Goal: Transaction & Acquisition: Purchase product/service

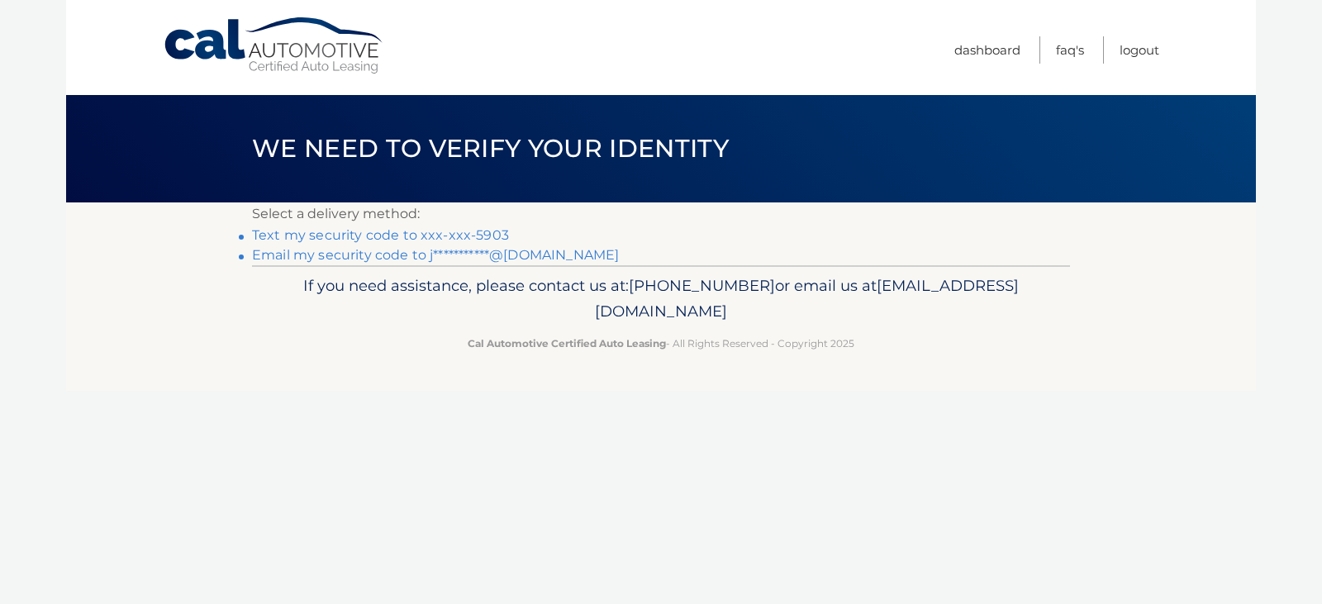
click at [450, 228] on link "Text my security code to xxx-xxx-5903" at bounding box center [380, 235] width 257 height 16
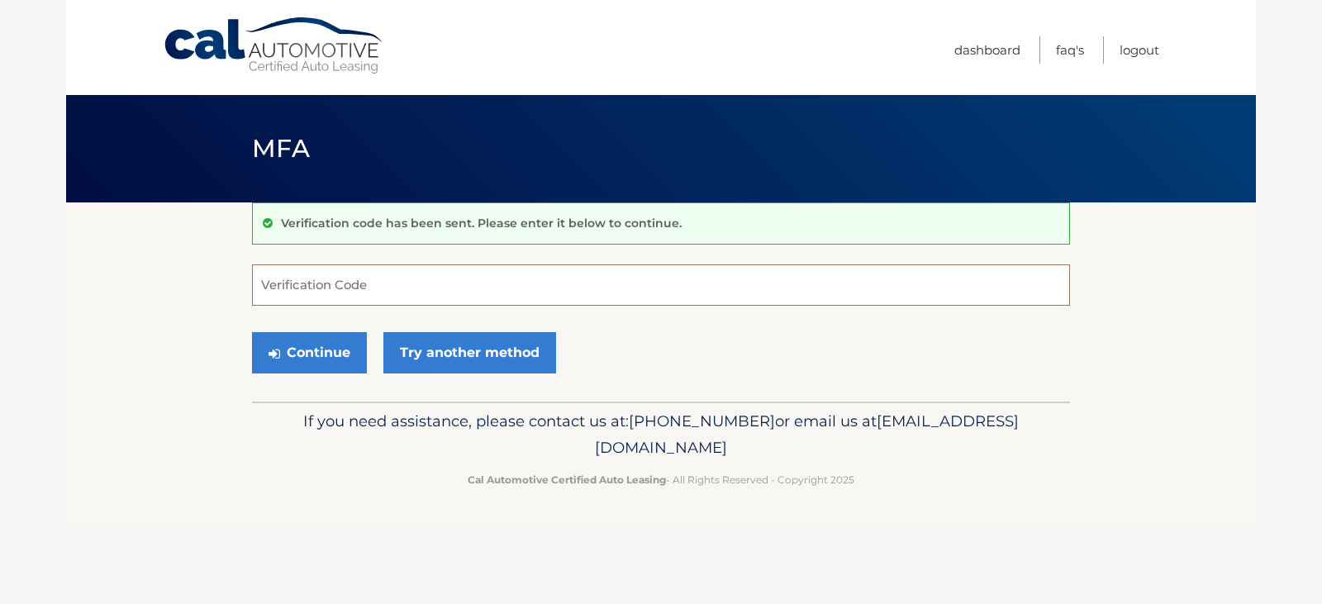
click at [467, 277] on input "Verification Code" at bounding box center [661, 284] width 818 height 41
type input "825707"
click at [299, 335] on button "Continue" at bounding box center [309, 352] width 115 height 41
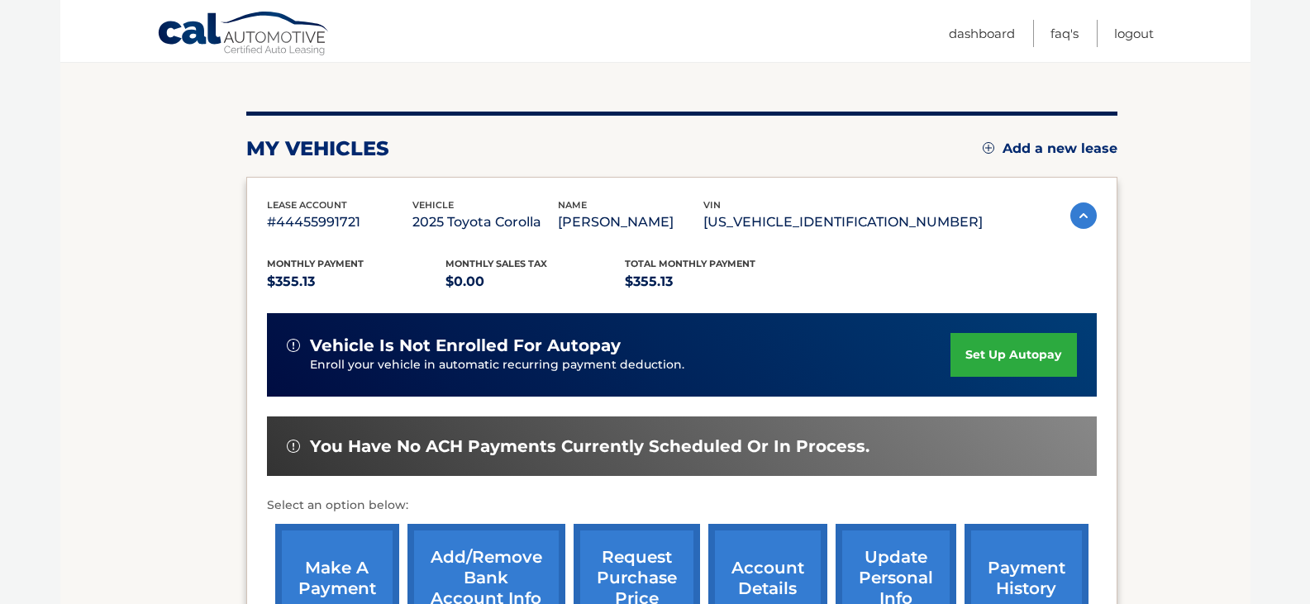
scroll to position [248, 0]
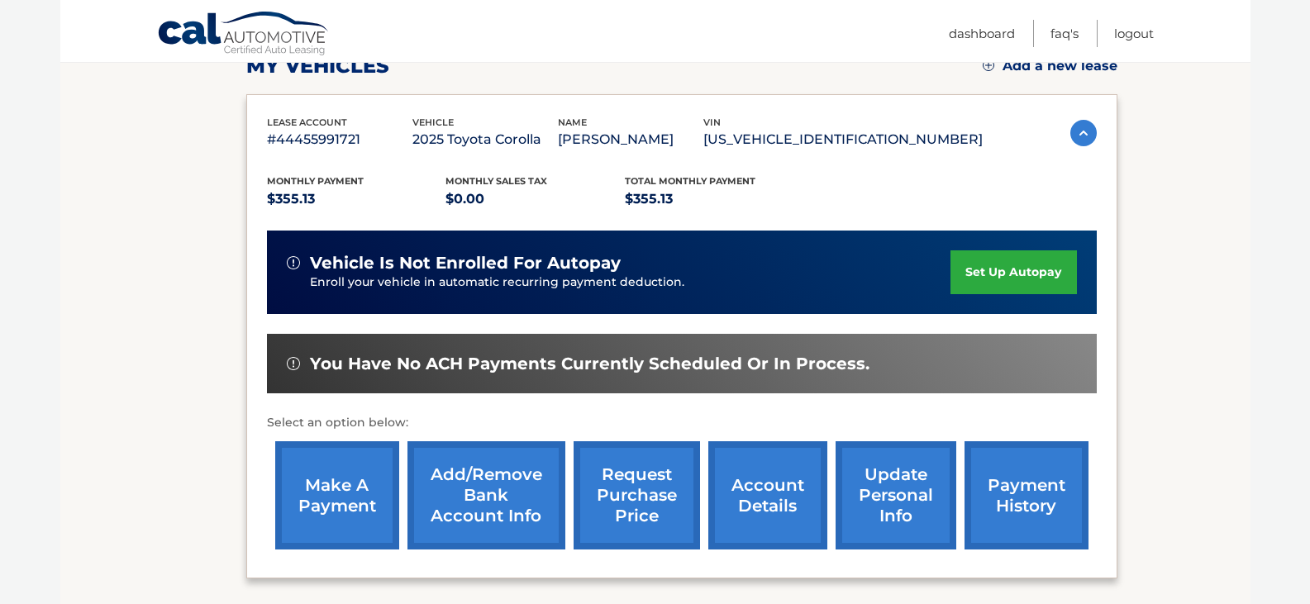
click at [363, 485] on link "make a payment" at bounding box center [337, 495] width 124 height 108
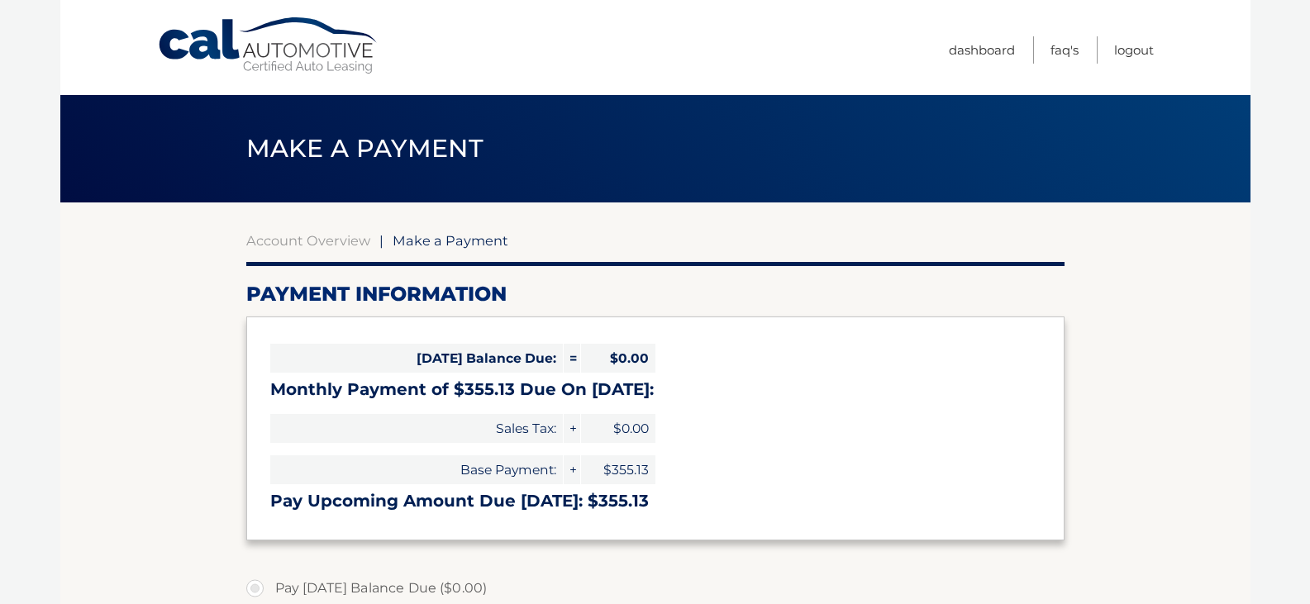
select select "NjI1MzZjMmYtNjNmZS00NDg1LTkzMWQtZGZkMDFmYTBjNGYx"
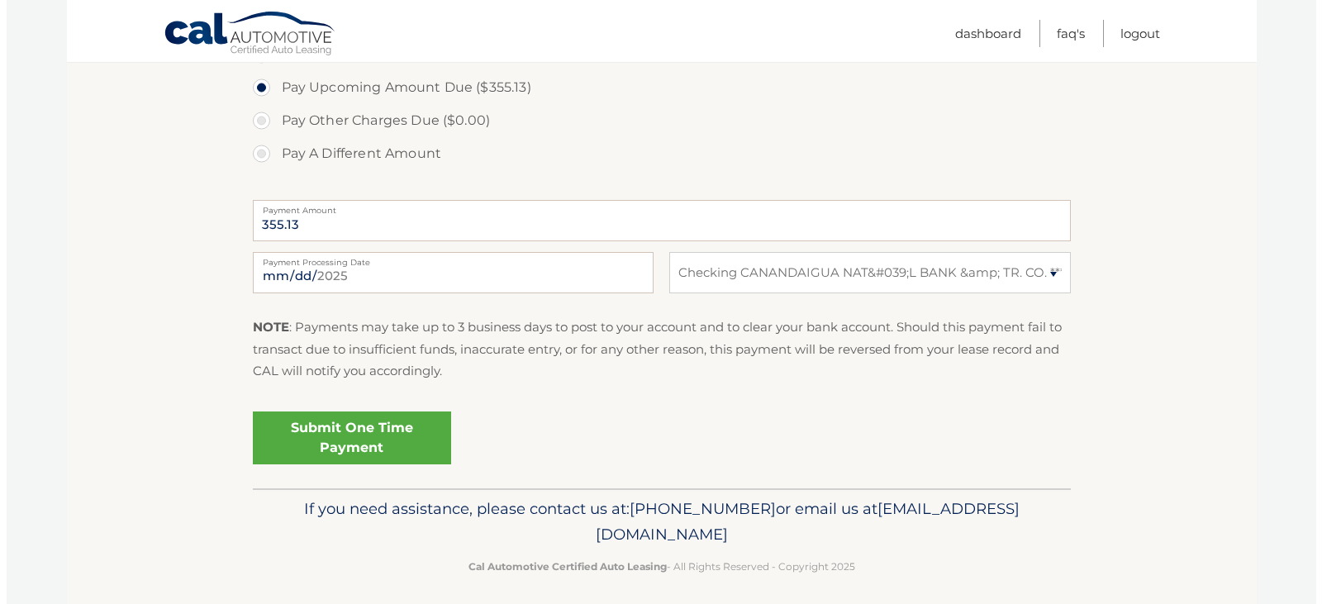
scroll to position [577, 0]
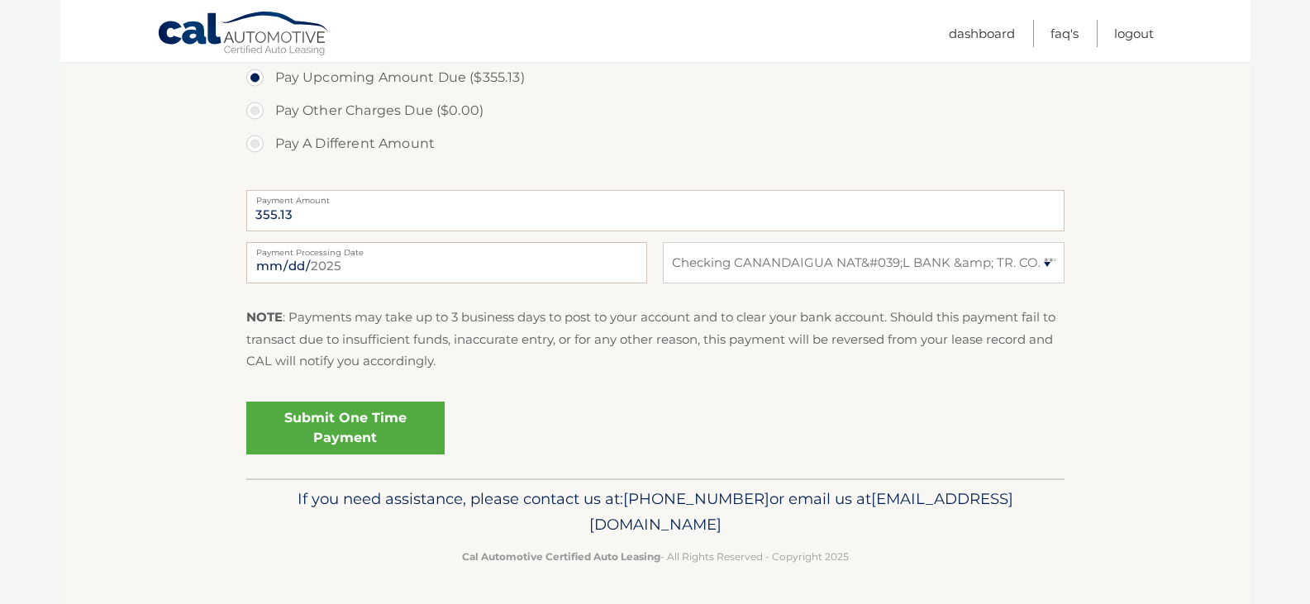
click at [321, 431] on link "Submit One Time Payment" at bounding box center [345, 428] width 198 height 53
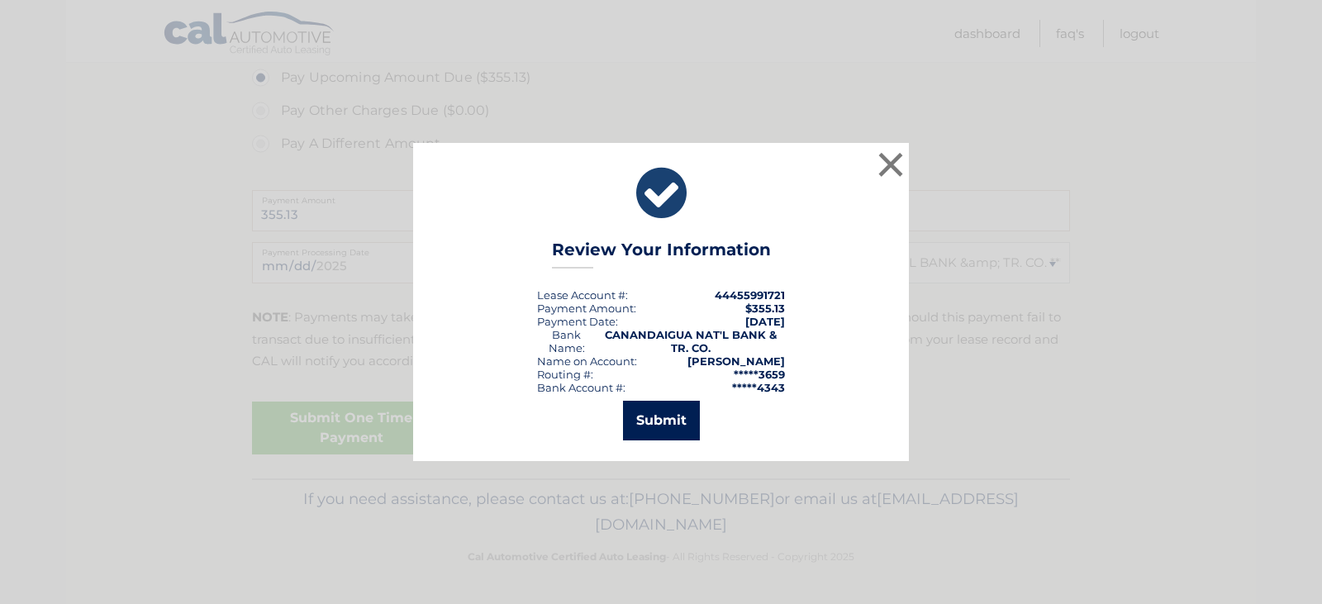
click at [672, 420] on button "Submit" at bounding box center [661, 421] width 77 height 40
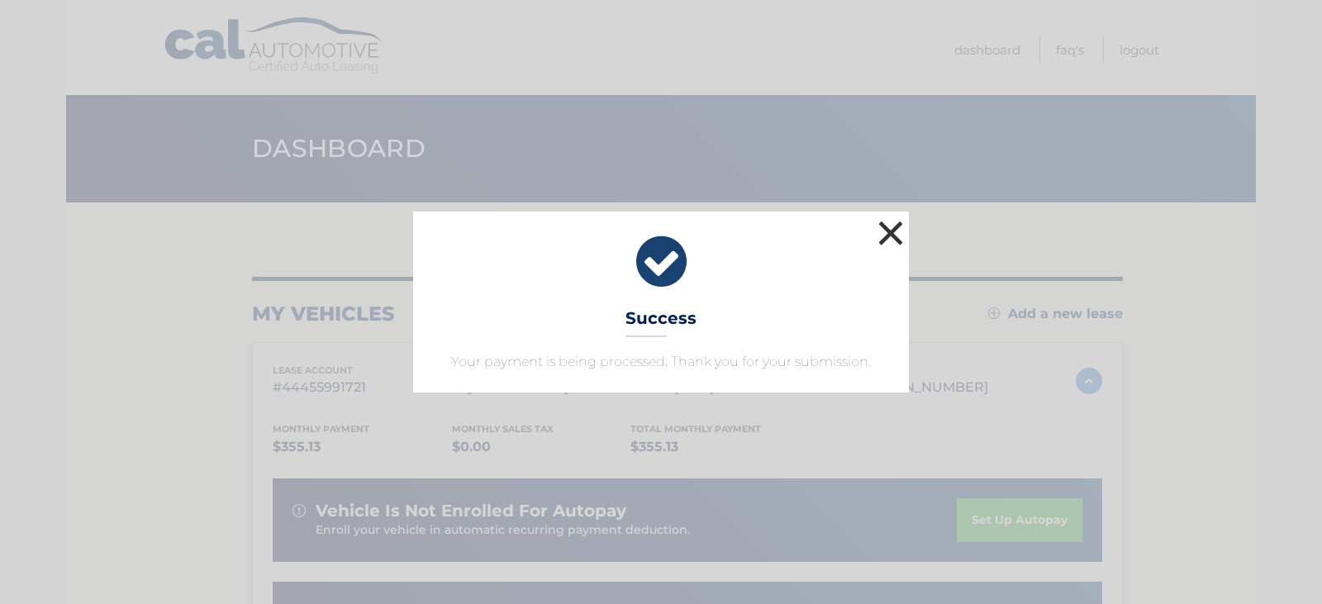
click at [889, 224] on button "×" at bounding box center [890, 232] width 33 height 33
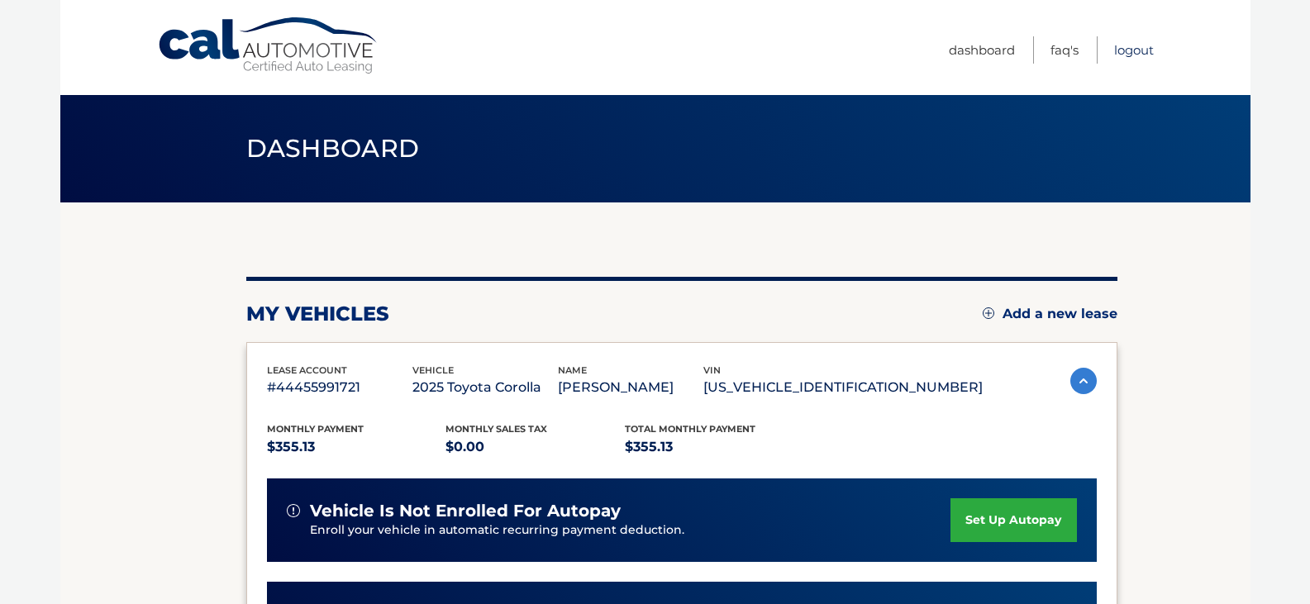
click at [1133, 47] on link "Logout" at bounding box center [1134, 49] width 40 height 27
